Goal: Complete application form: Complete application form

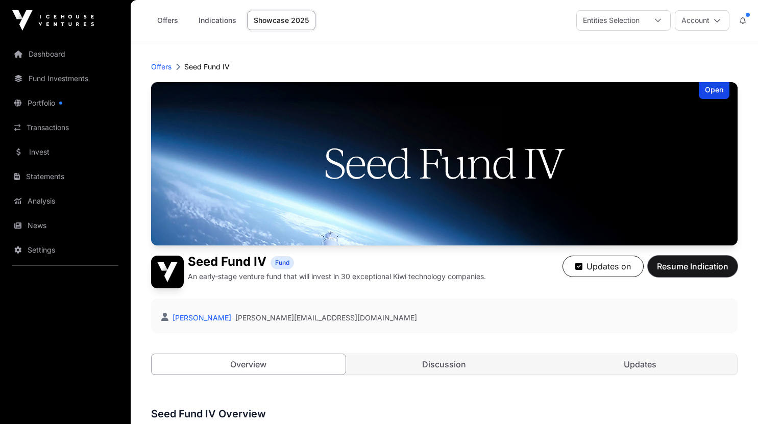
click at [677, 270] on span "Resume Indication" at bounding box center [692, 266] width 71 height 12
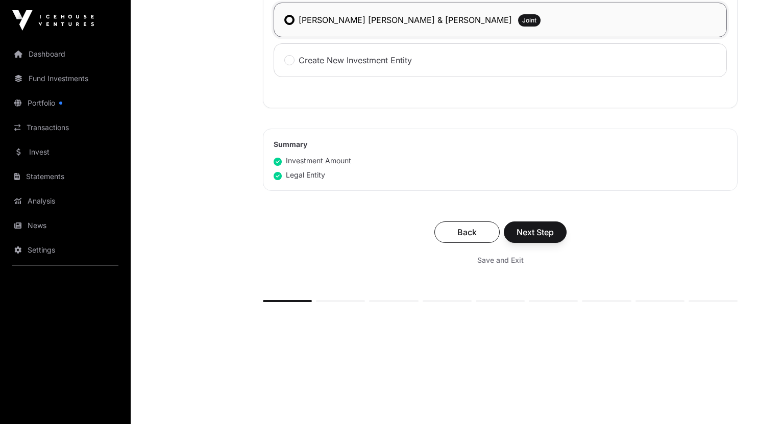
scroll to position [665, 0]
click at [530, 235] on span "Next Step" at bounding box center [535, 232] width 37 height 12
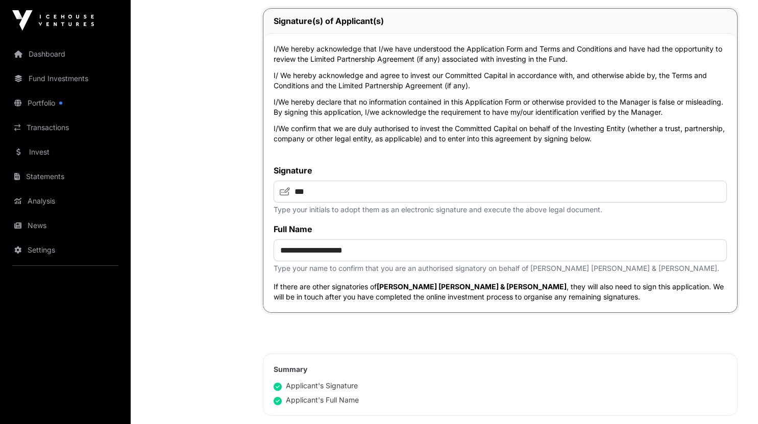
scroll to position [2547, 0]
click at [432, 191] on input "***" at bounding box center [500, 191] width 453 height 22
click at [460, 164] on label "Signature" at bounding box center [500, 170] width 453 height 12
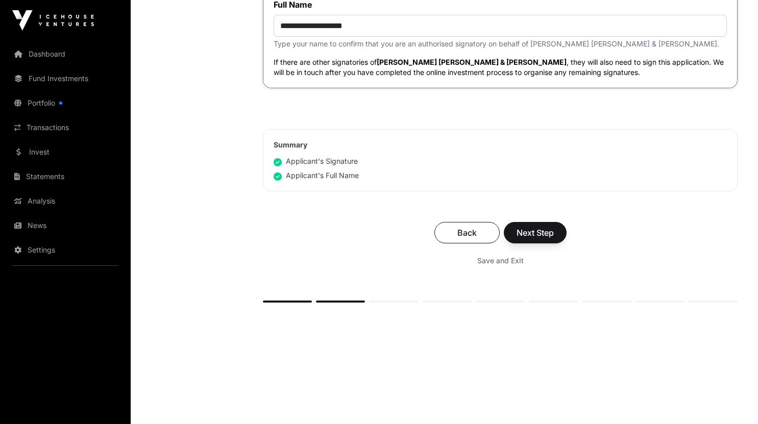
scroll to position [2771, 0]
click at [544, 249] on div "Back Next Step Save and Exit" at bounding box center [500, 245] width 475 height 68
click at [543, 238] on span "Next Step" at bounding box center [535, 232] width 37 height 12
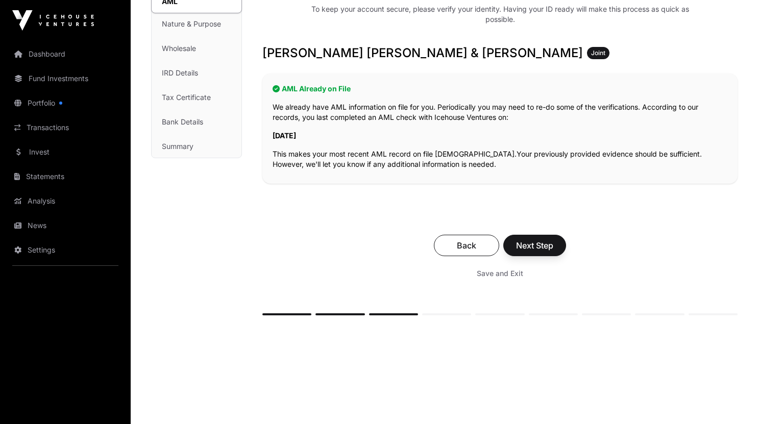
scroll to position [158, 0]
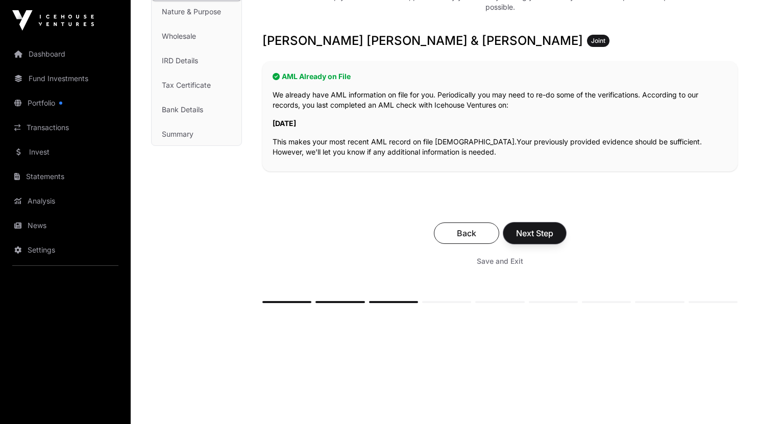
click at [544, 237] on span "Next Step" at bounding box center [534, 233] width 37 height 12
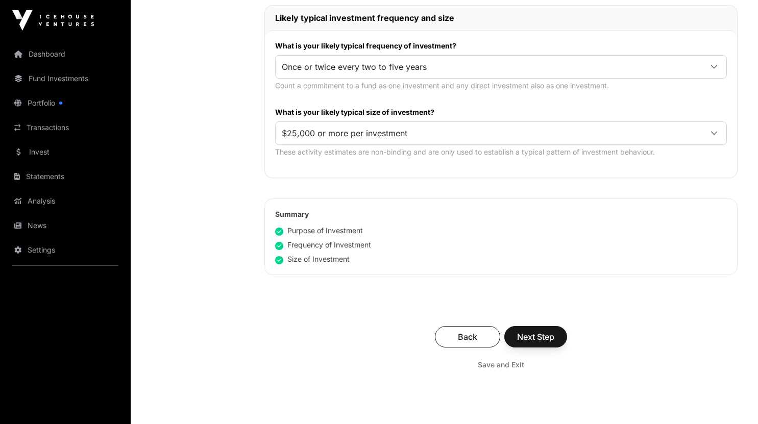
scroll to position [524, 0]
click at [535, 328] on button "Next Step" at bounding box center [535, 336] width 63 height 21
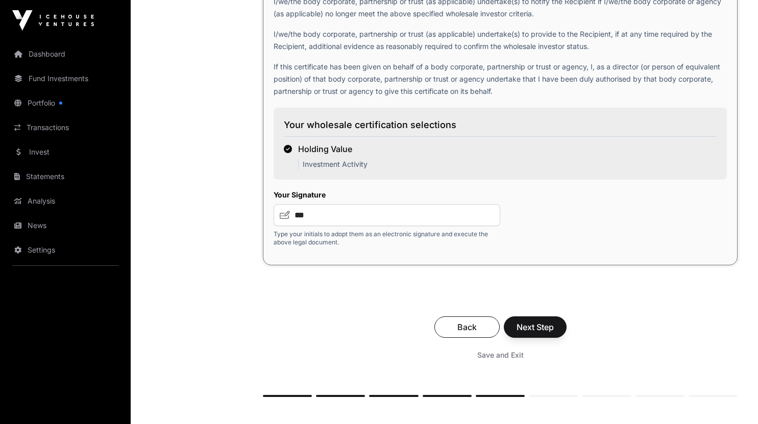
scroll to position [1677, 0]
click at [535, 322] on button "Next Step" at bounding box center [535, 325] width 63 height 21
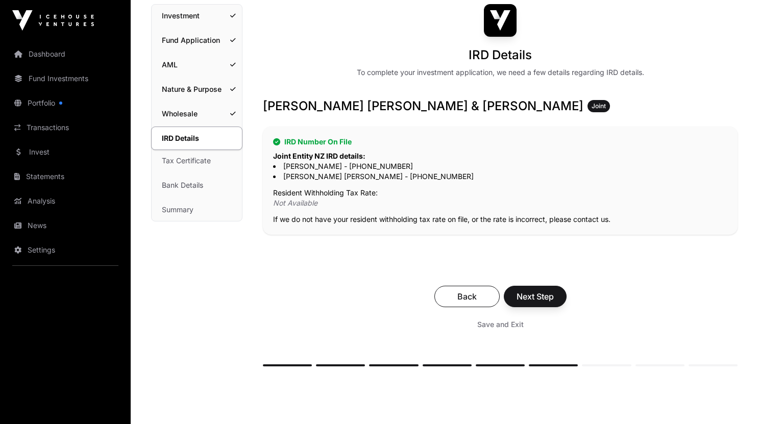
scroll to position [83, 0]
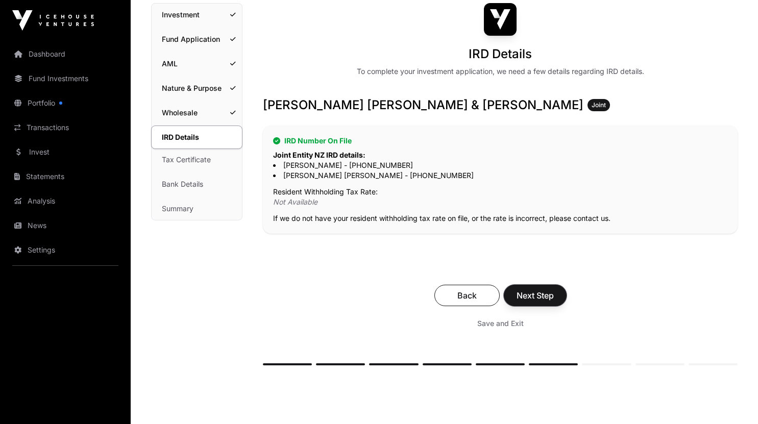
click at [547, 297] on span "Next Step" at bounding box center [535, 295] width 37 height 12
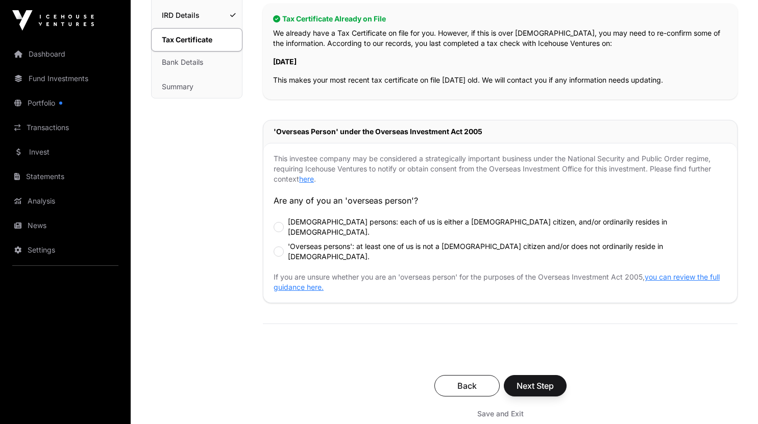
scroll to position [206, 0]
click at [546, 379] on span "Next Step" at bounding box center [535, 385] width 37 height 12
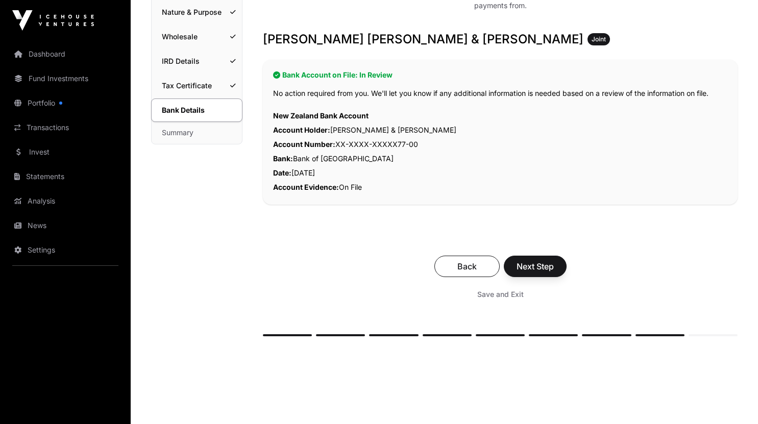
scroll to position [170, 0]
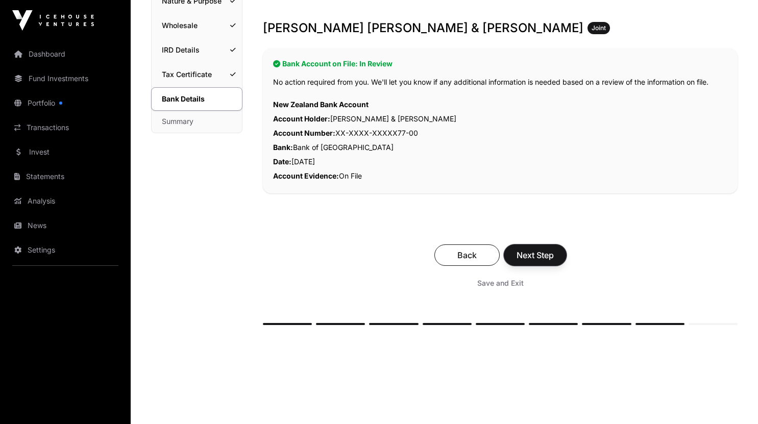
click at [549, 255] on span "Next Step" at bounding box center [535, 255] width 37 height 12
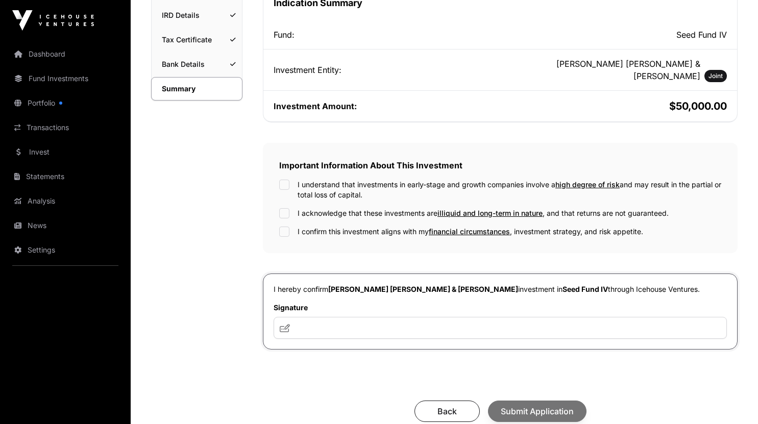
scroll to position [213, 0]
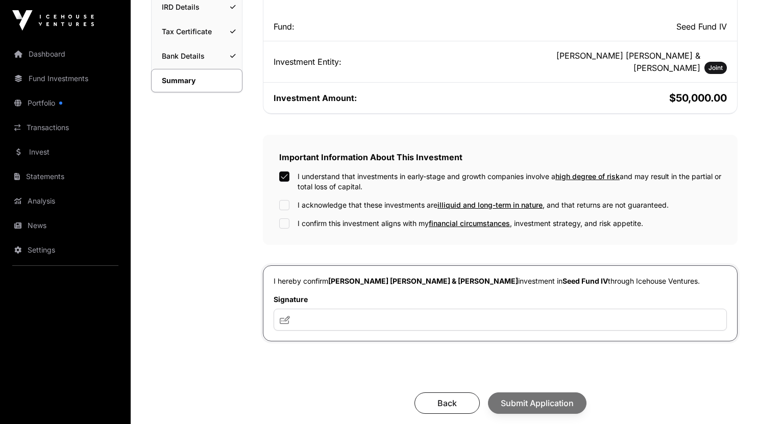
click at [280, 186] on div "I understand that investments in early-stage and growth companies involve a hig…" at bounding box center [500, 199] width 442 height 57
click at [397, 309] on input "text" at bounding box center [500, 320] width 453 height 22
type input "***"
click at [537, 397] on span "Submit Application" at bounding box center [537, 403] width 73 height 12
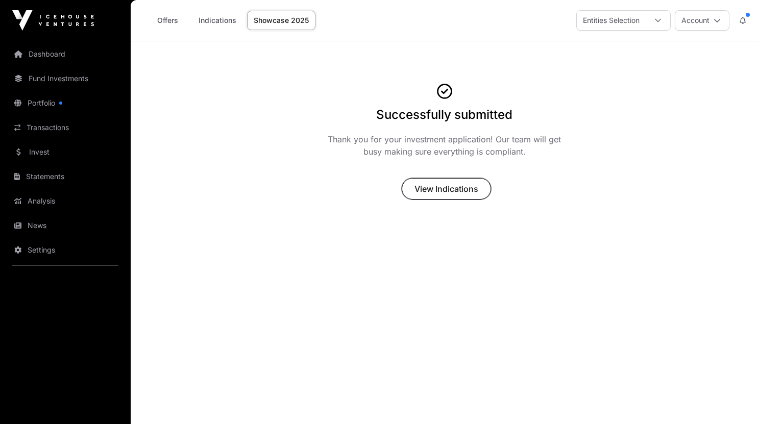
click at [463, 189] on span "View Indications" at bounding box center [446, 189] width 64 height 12
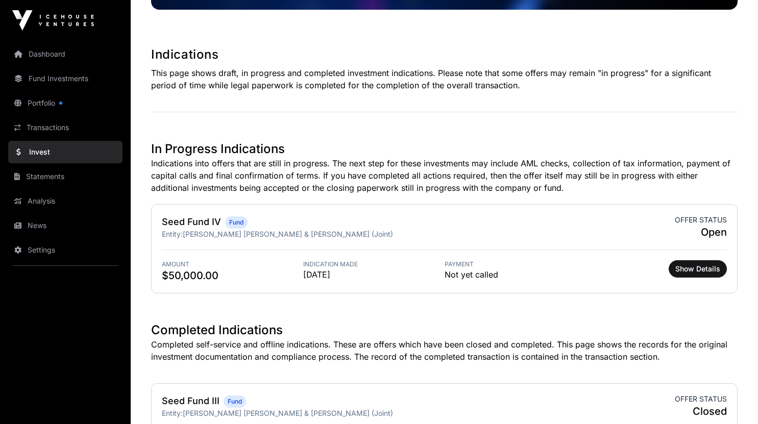
scroll to position [297, 0]
